Goal: Information Seeking & Learning: Learn about a topic

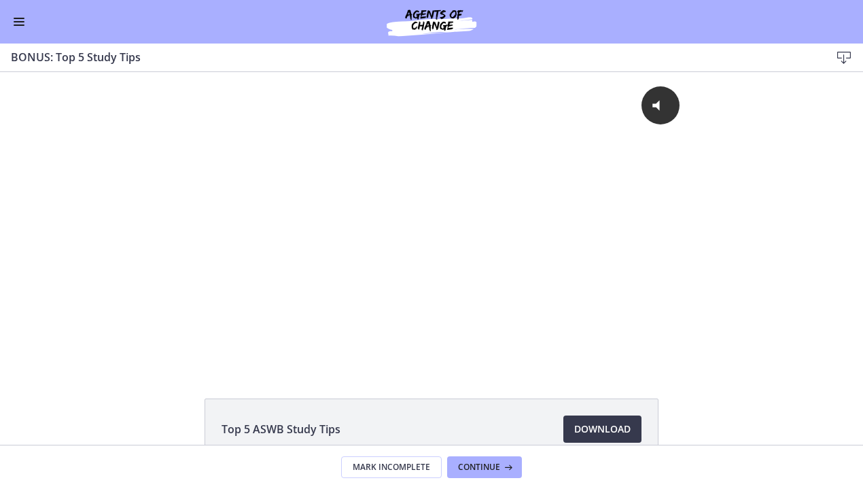
click at [20, 14] on button "Enable menu" at bounding box center [19, 22] width 16 height 16
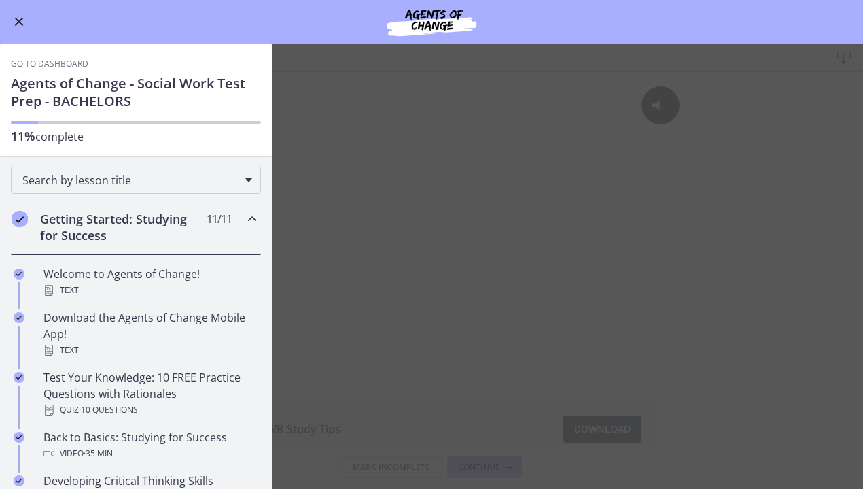
click at [252, 218] on icon "Chapters" at bounding box center [252, 219] width 16 height 16
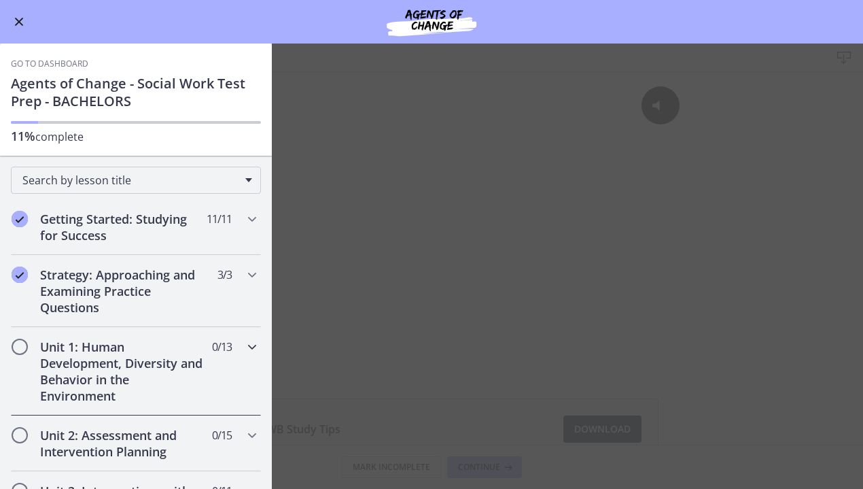
click at [148, 360] on h2 "Unit 1: Human Development, Diversity and Behavior in the Environment" at bounding box center [123, 371] width 166 height 65
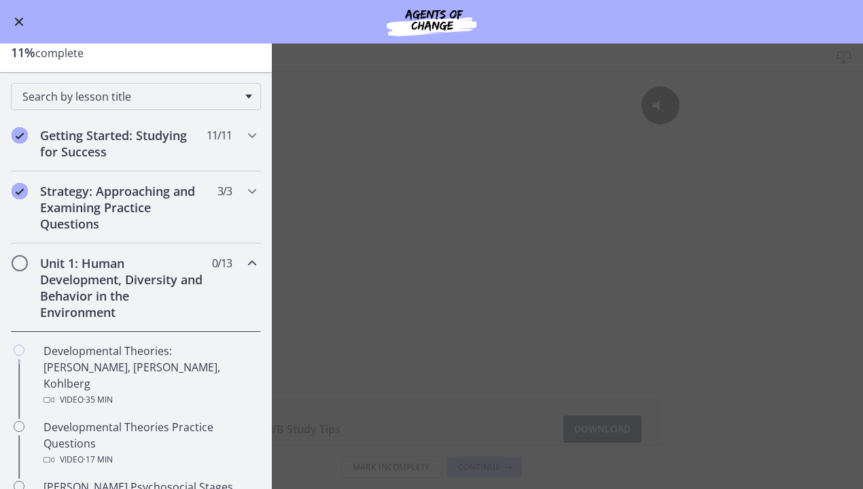
scroll to position [151, 0]
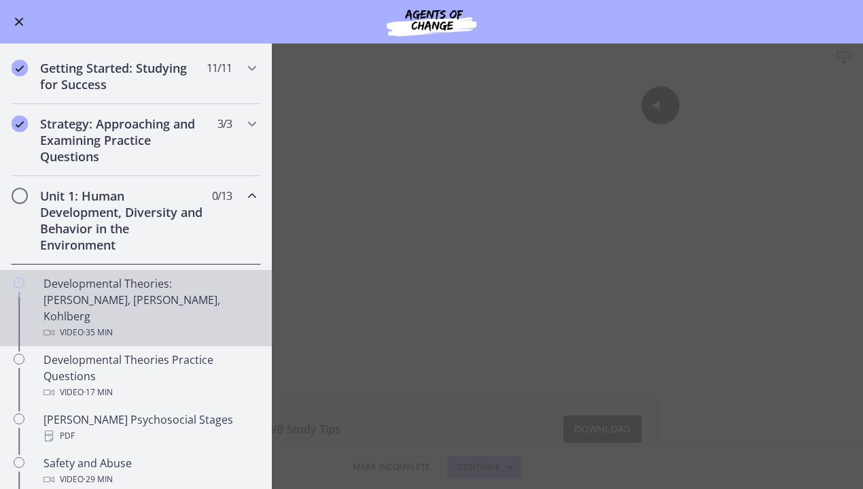
click at [150, 275] on div "Developmental Theories: [PERSON_NAME], [PERSON_NAME], Kohlberg Video · 35 min" at bounding box center [150, 307] width 212 height 65
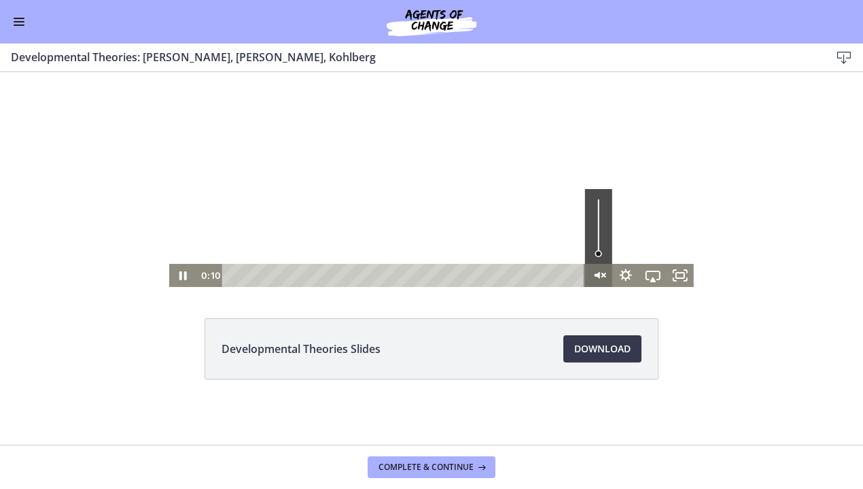
click at [598, 265] on icon "Unmute" at bounding box center [598, 275] width 27 height 23
click at [681, 275] on icon "Fullscreen" at bounding box center [680, 276] width 33 height 28
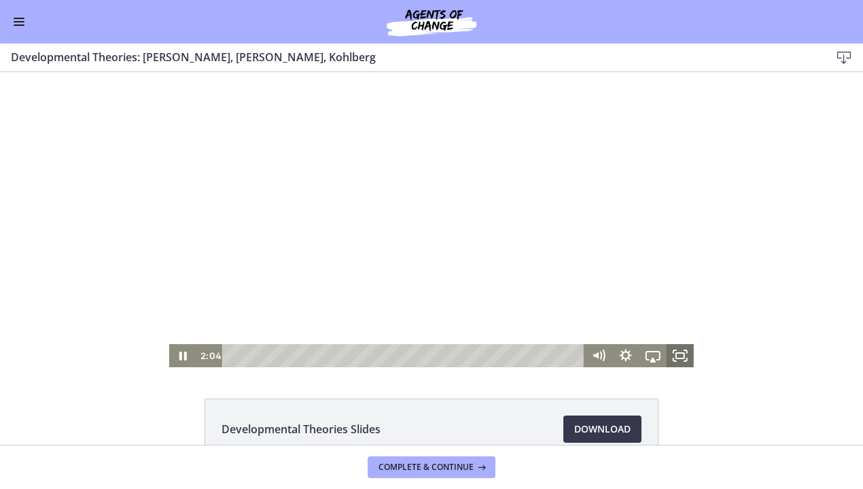
click at [677, 356] on icon "Fullscreen" at bounding box center [680, 355] width 27 height 23
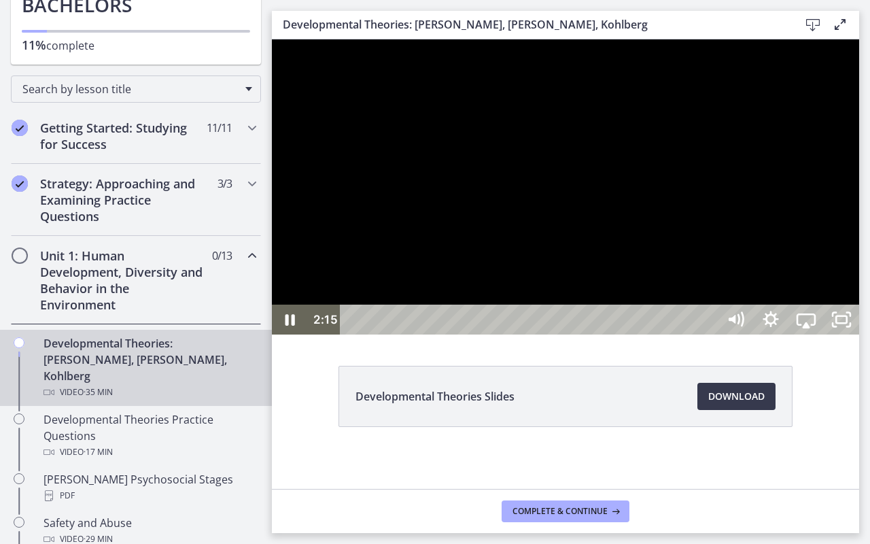
click at [698, 334] on div at bounding box center [565, 186] width 587 height 295
click at [631, 334] on div at bounding box center [565, 186] width 587 height 295
